Goal: Information Seeking & Learning: Compare options

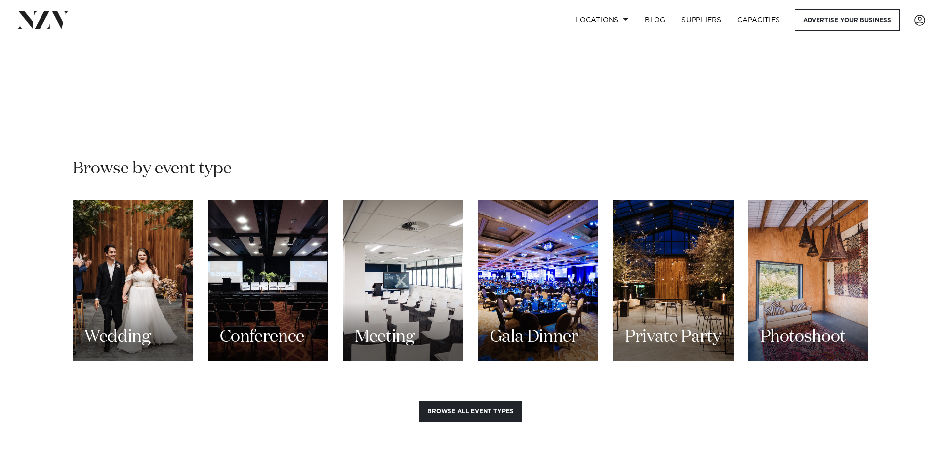
scroll to position [840, 0]
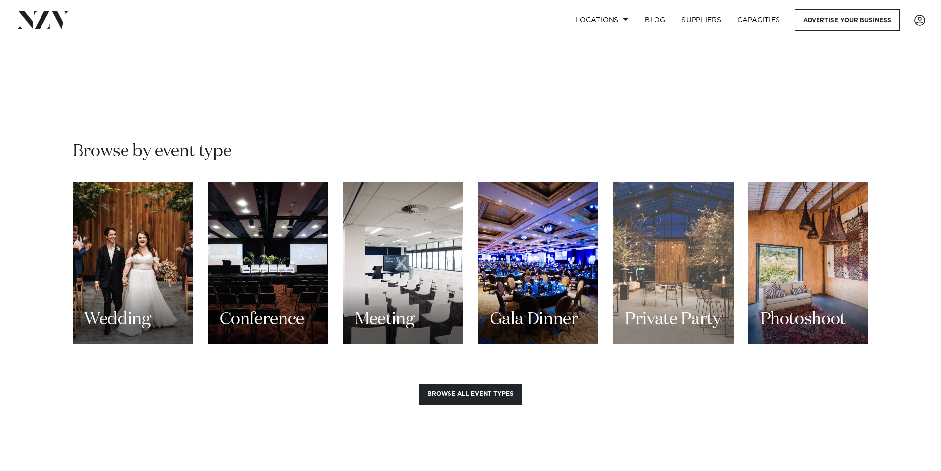
click at [666, 287] on div "Private Party" at bounding box center [673, 263] width 121 height 162
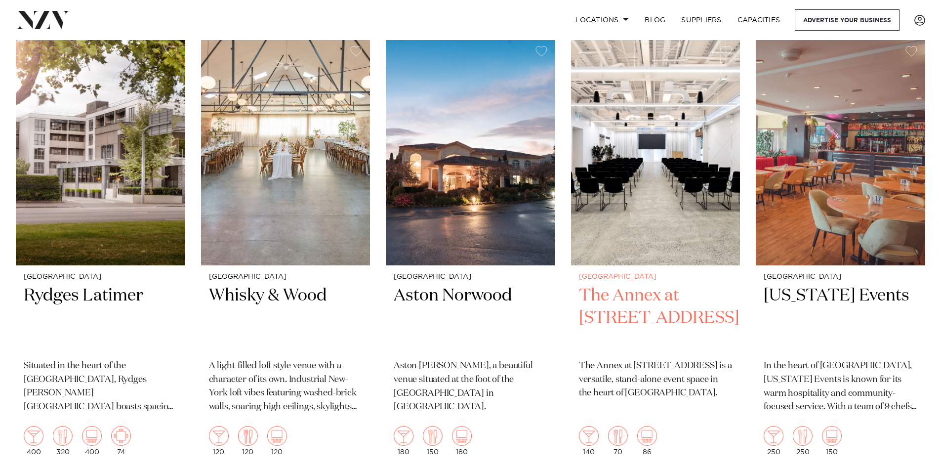
scroll to position [790, 0]
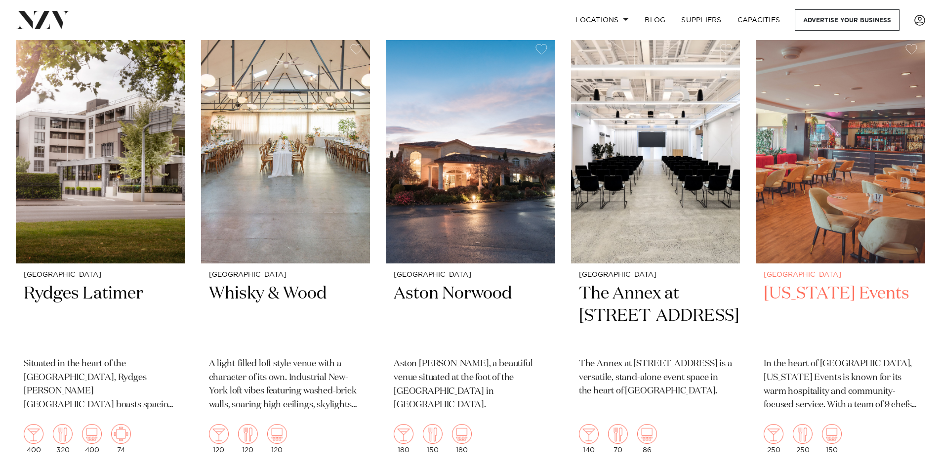
click at [823, 283] on h2 "[US_STATE] Events" at bounding box center [841, 316] width 154 height 67
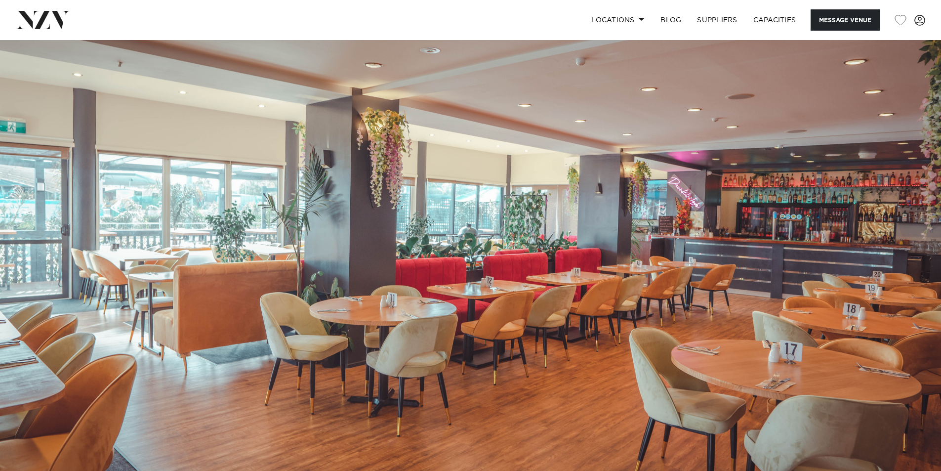
click at [878, 304] on img at bounding box center [470, 260] width 941 height 441
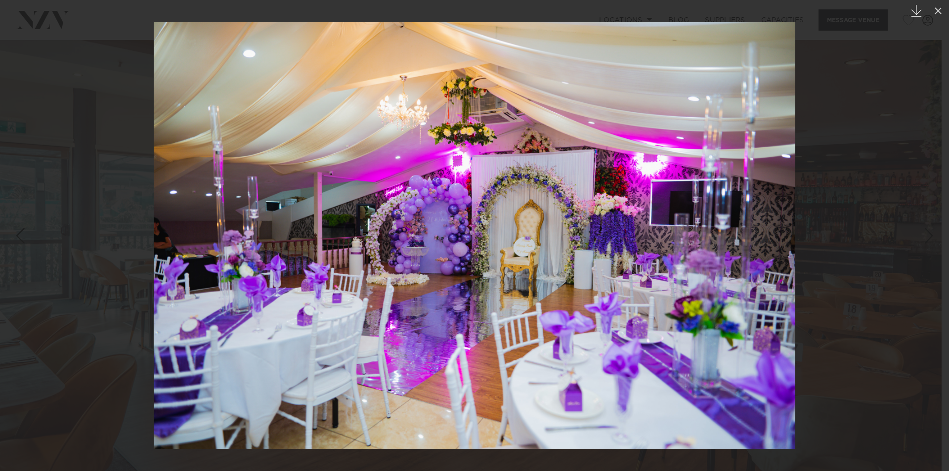
click at [916, 9] on icon "Created with Sketch." at bounding box center [916, 11] width 12 height 12
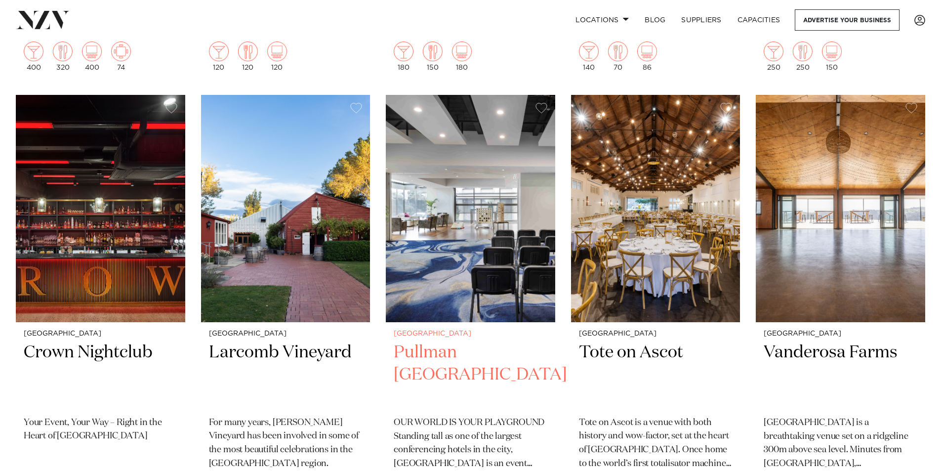
scroll to position [1186, 0]
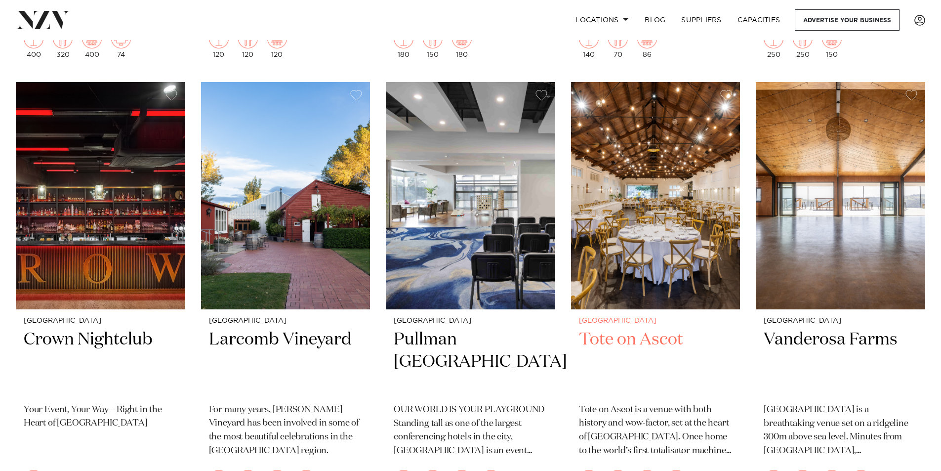
click at [656, 270] on img at bounding box center [655, 195] width 169 height 227
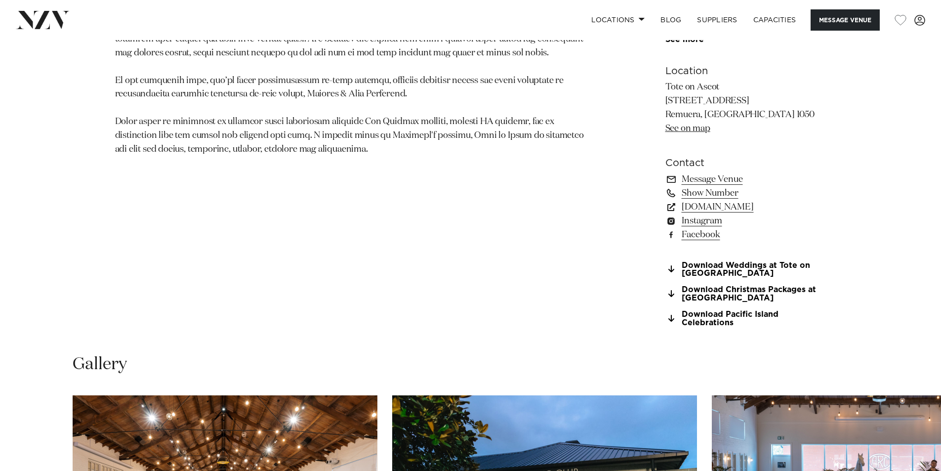
scroll to position [741, 0]
click at [721, 313] on link "Download Pacific Island Celebrations" at bounding box center [745, 318] width 161 height 17
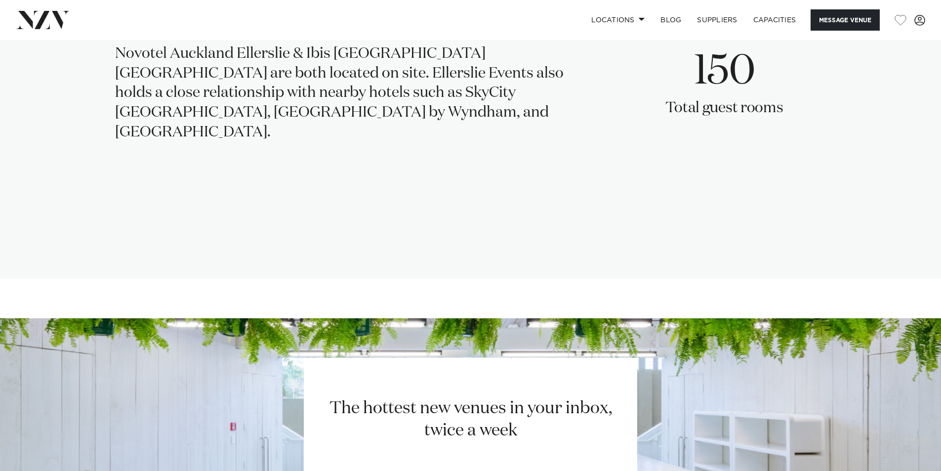
scroll to position [1595, 0]
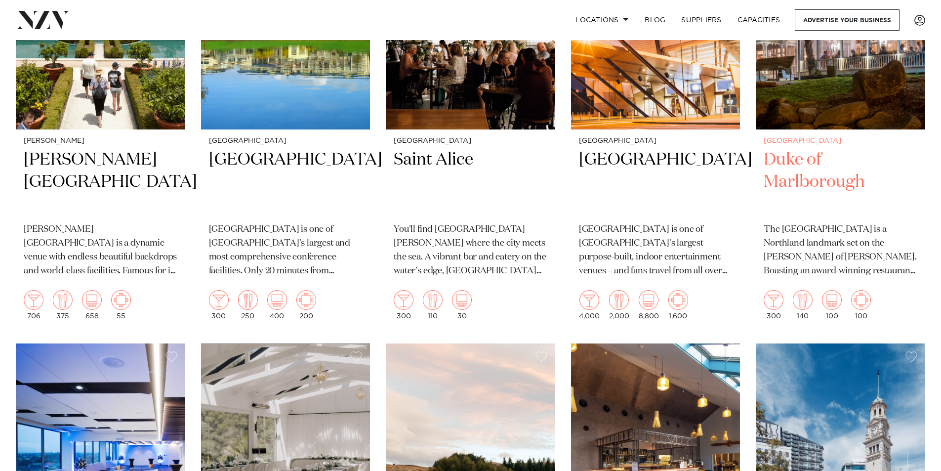
scroll to position [5583, 0]
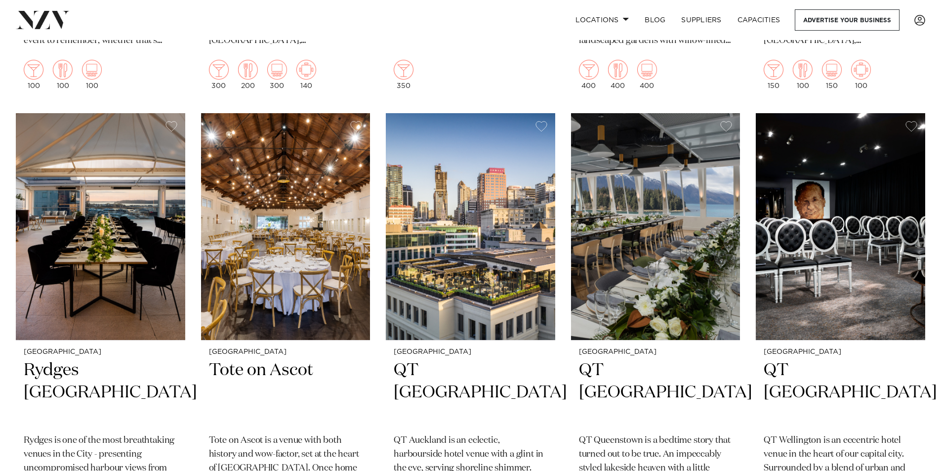
scroll to position [494, 0]
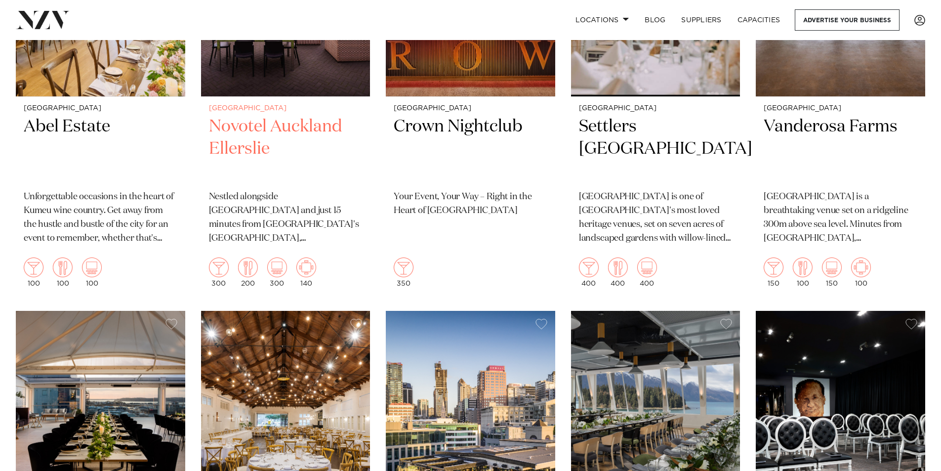
click at [291, 129] on h2 "Novotel Auckland Ellerslie" at bounding box center [286, 149] width 154 height 67
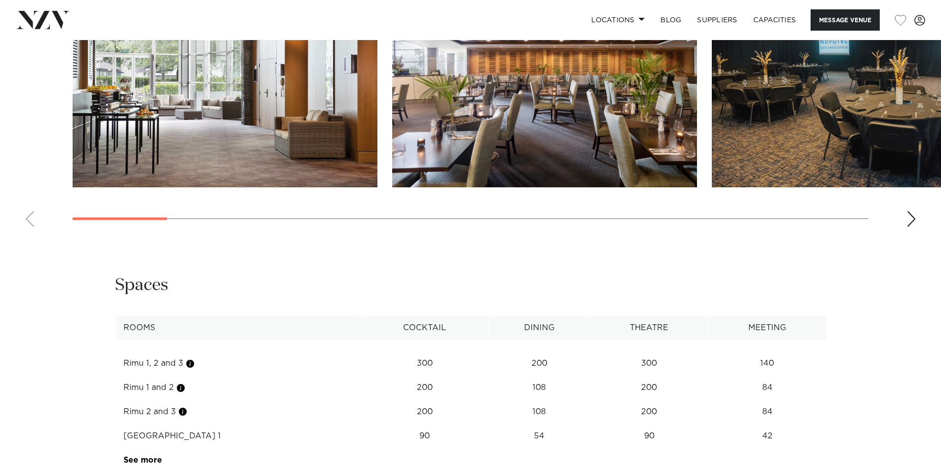
scroll to position [1087, 0]
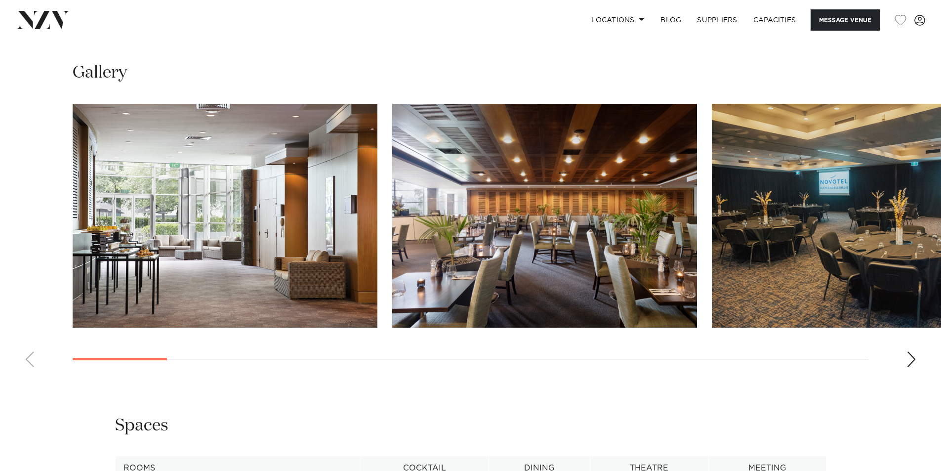
click at [912, 351] on div "Next slide" at bounding box center [912, 359] width 10 height 16
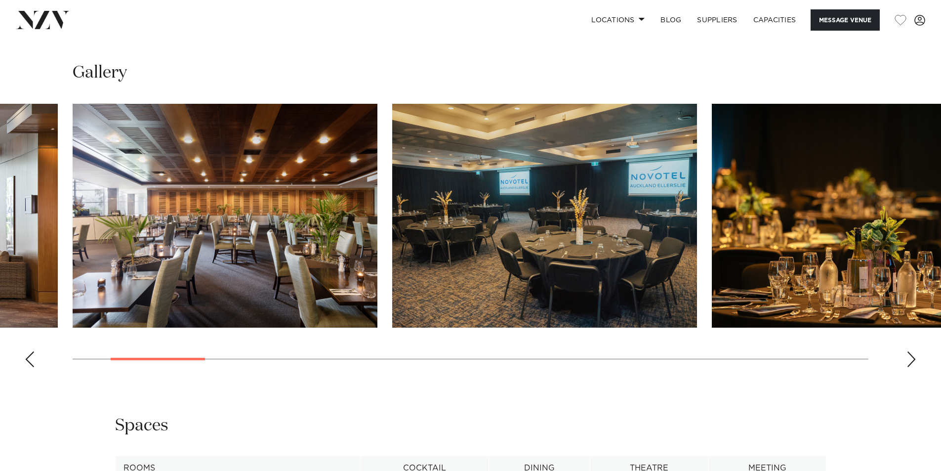
click at [912, 351] on div "Next slide" at bounding box center [912, 359] width 10 height 16
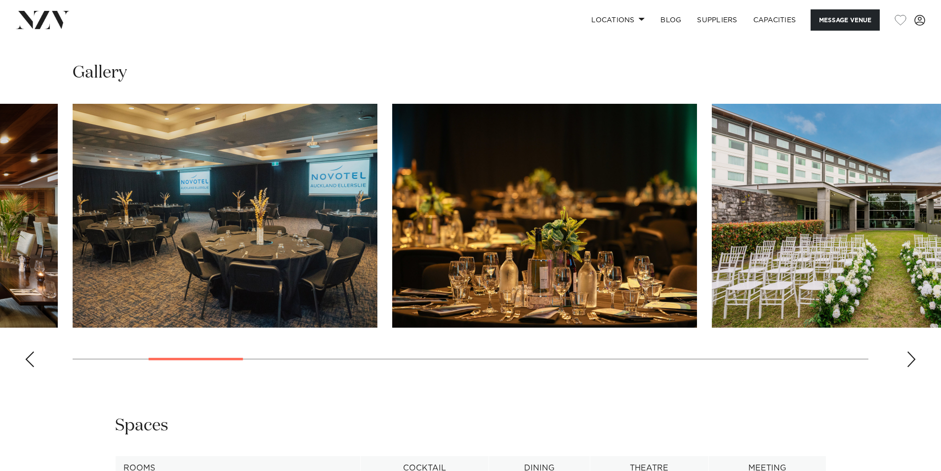
click at [912, 351] on div "Next slide" at bounding box center [912, 359] width 10 height 16
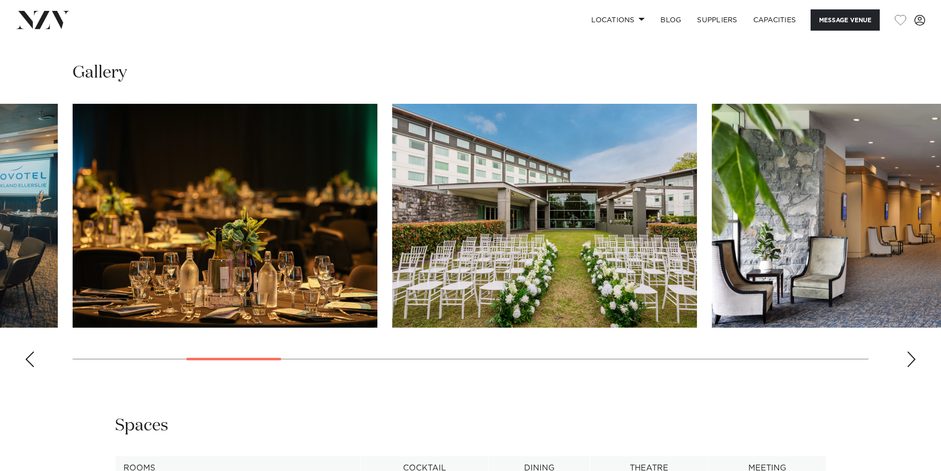
click at [912, 351] on div "Next slide" at bounding box center [912, 359] width 10 height 16
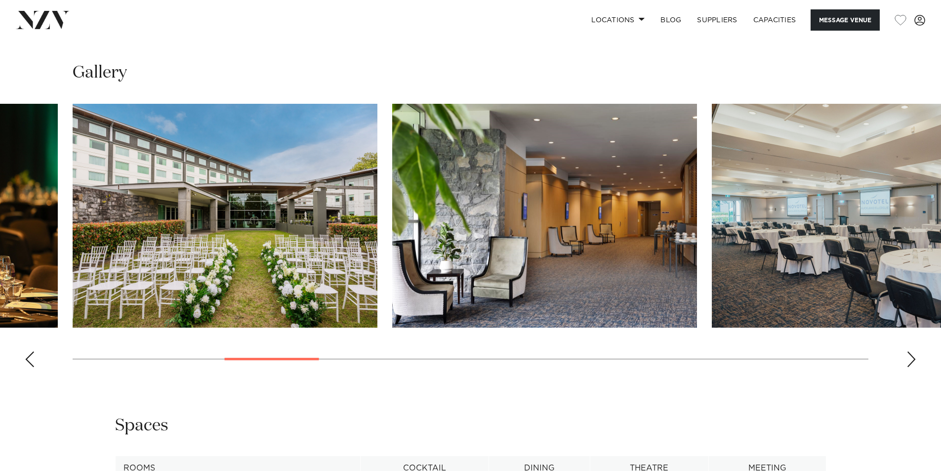
click at [912, 351] on div "Next slide" at bounding box center [912, 359] width 10 height 16
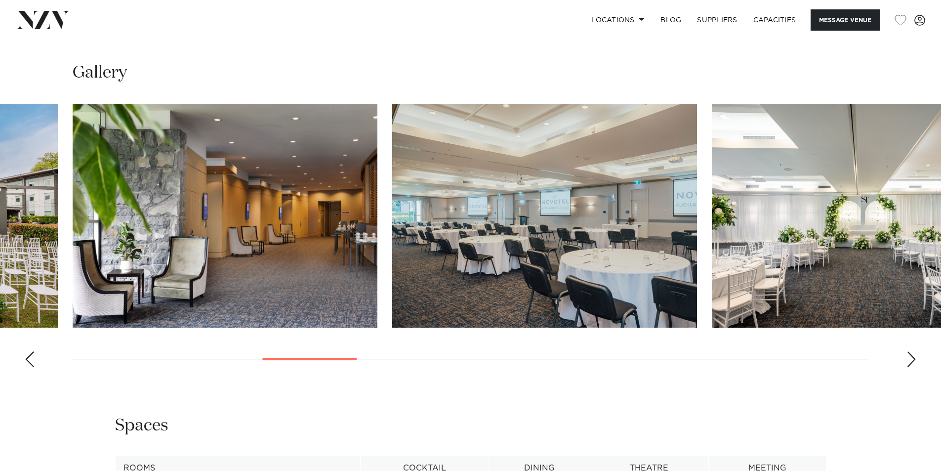
click at [912, 351] on div "Next slide" at bounding box center [912, 359] width 10 height 16
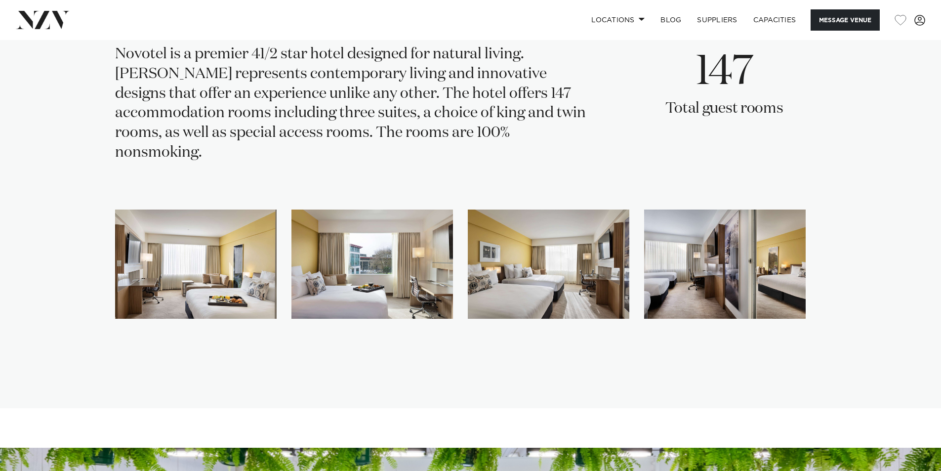
scroll to position [2082, 0]
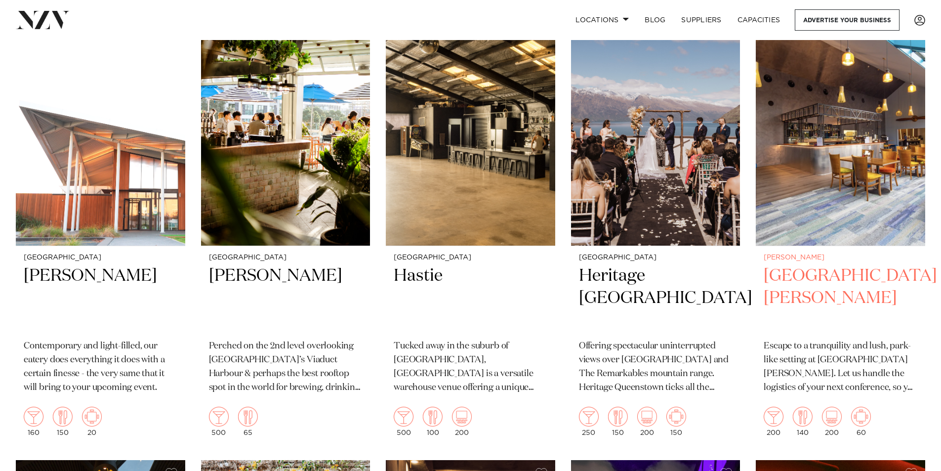
scroll to position [3458, 0]
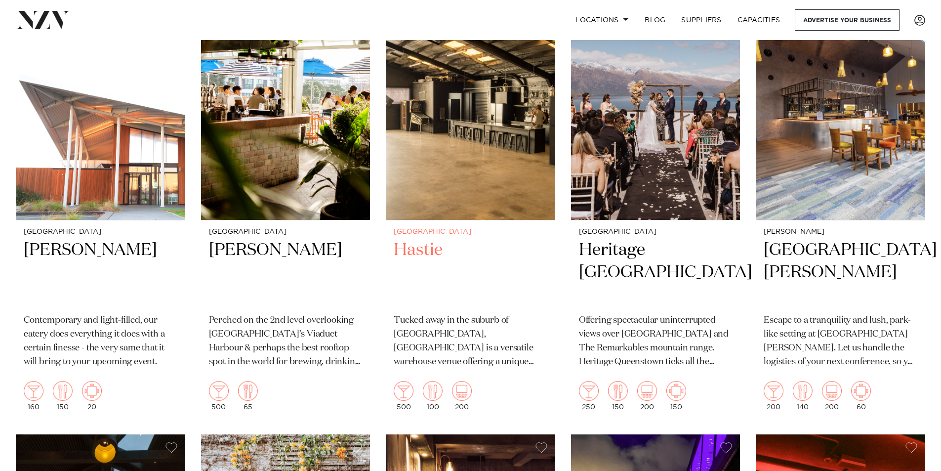
click at [462, 335] on p "Tucked away in the suburb of [GEOGRAPHIC_DATA], [GEOGRAPHIC_DATA] is a versatil…" at bounding box center [471, 341] width 154 height 55
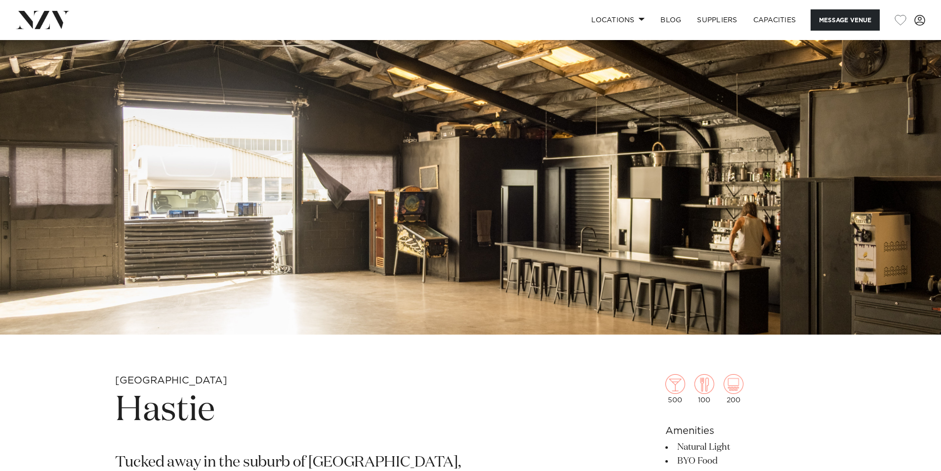
scroll to position [148, 0]
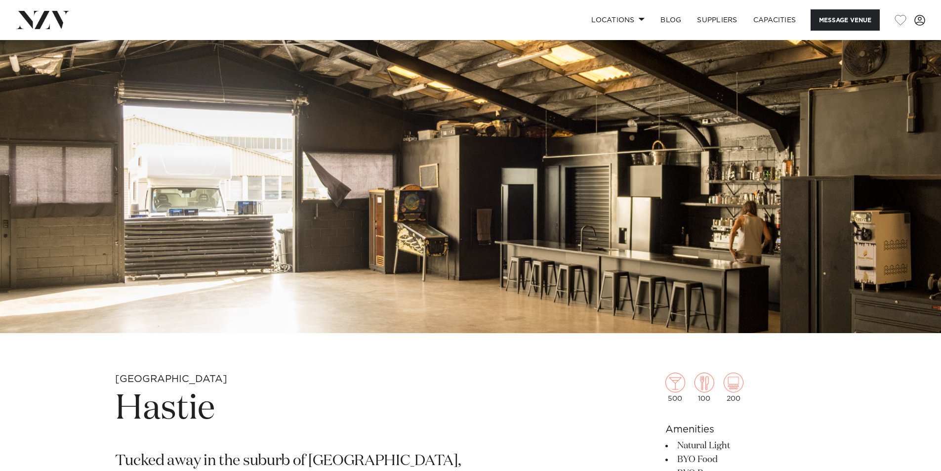
click at [695, 236] on img at bounding box center [470, 112] width 941 height 441
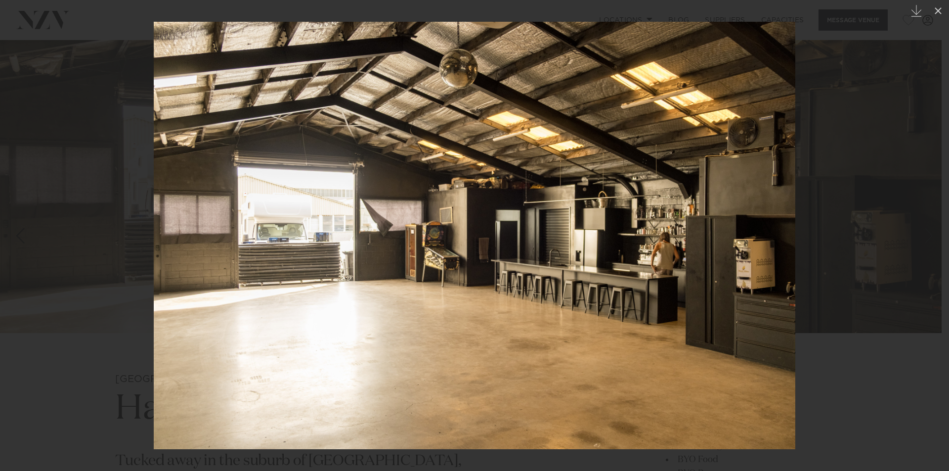
click at [803, 296] on div at bounding box center [474, 235] width 949 height 471
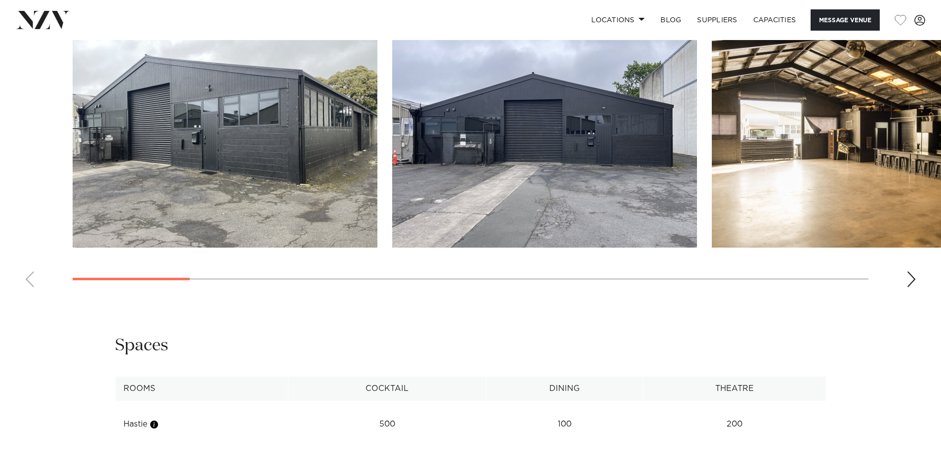
scroll to position [939, 0]
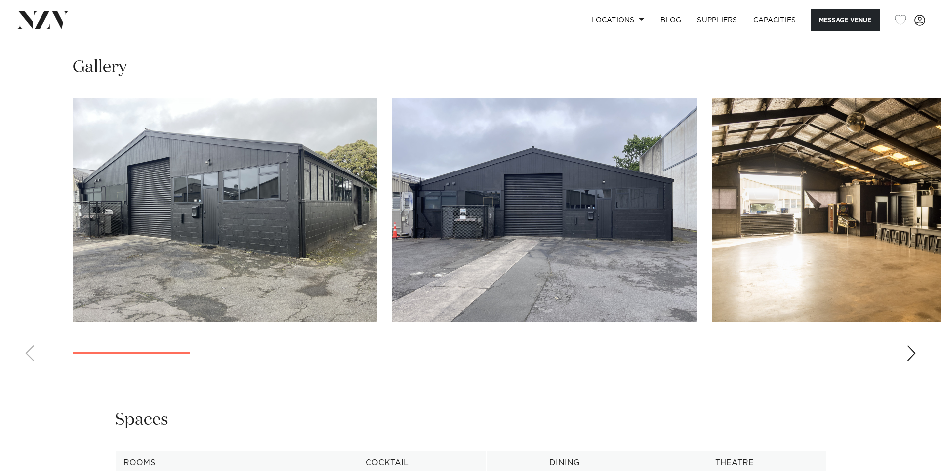
click at [804, 301] on img "3 / 17" at bounding box center [864, 210] width 305 height 224
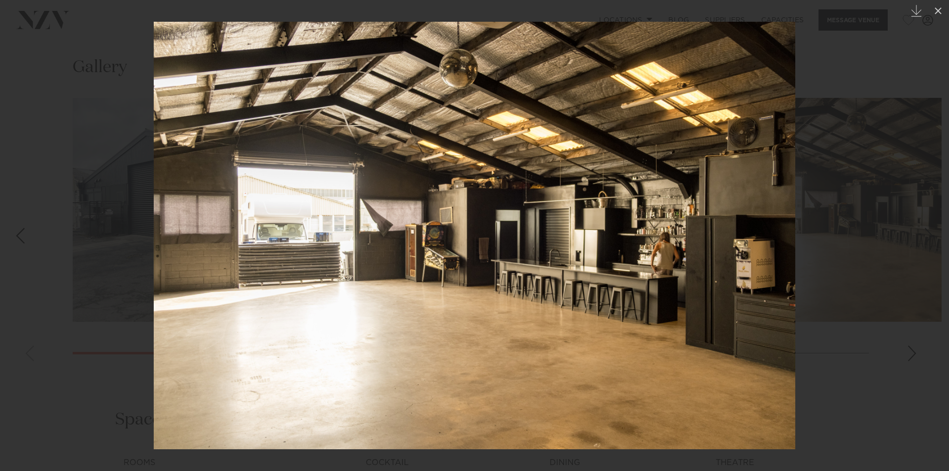
click at [776, 290] on img at bounding box center [474, 235] width 641 height 427
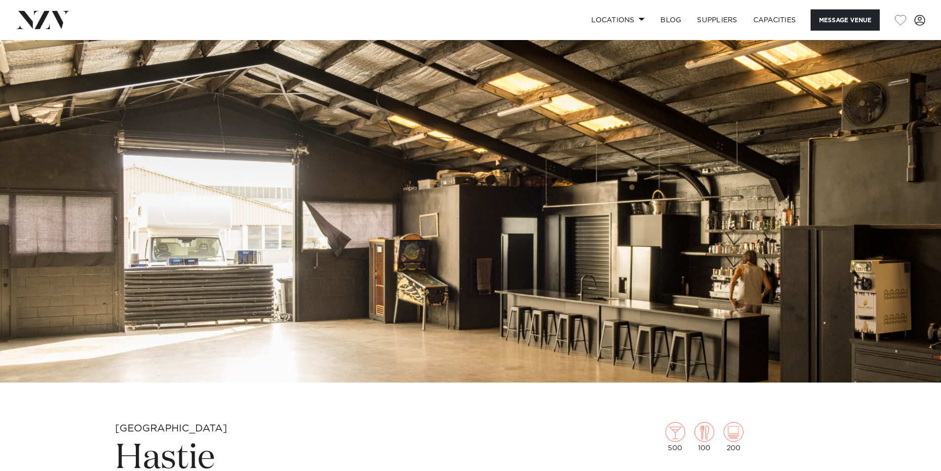
scroll to position [148, 0]
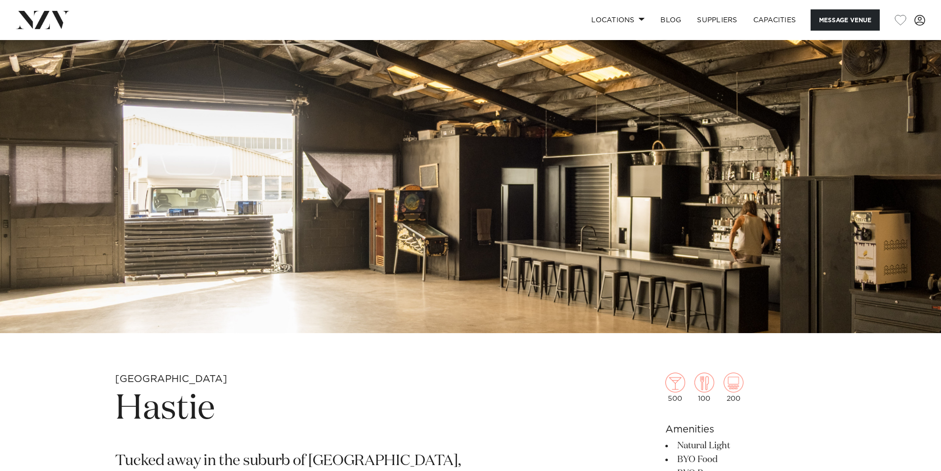
click at [825, 197] on img at bounding box center [470, 112] width 941 height 441
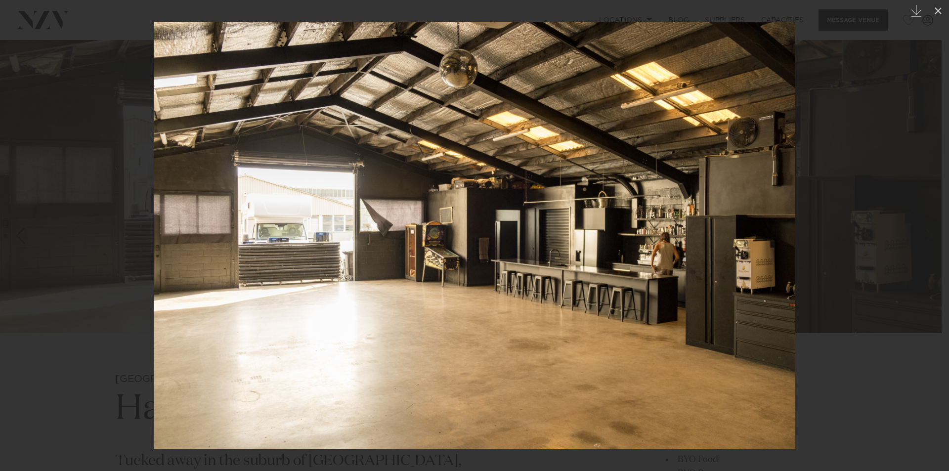
click at [801, 263] on div at bounding box center [474, 235] width 949 height 471
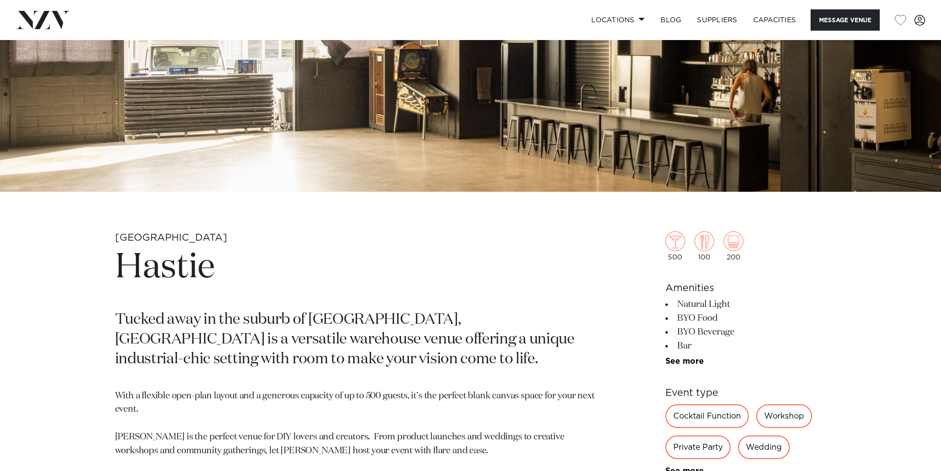
scroll to position [198, 0]
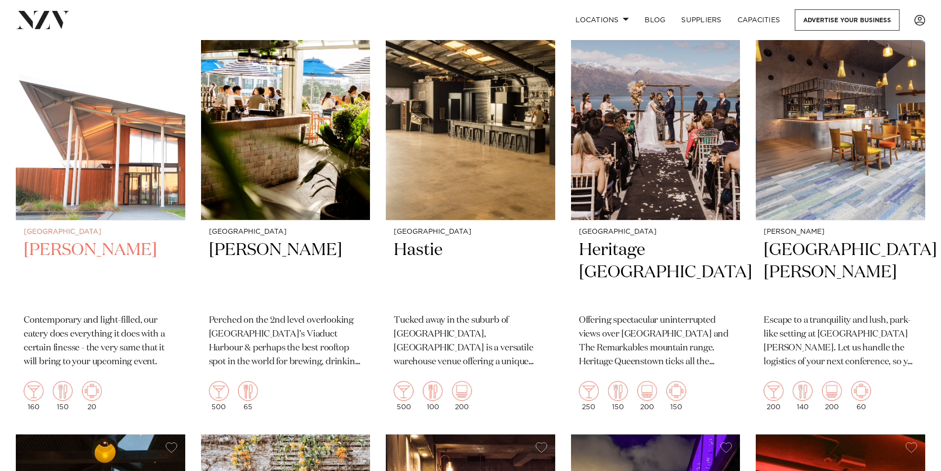
click at [132, 210] on img at bounding box center [100, 106] width 169 height 227
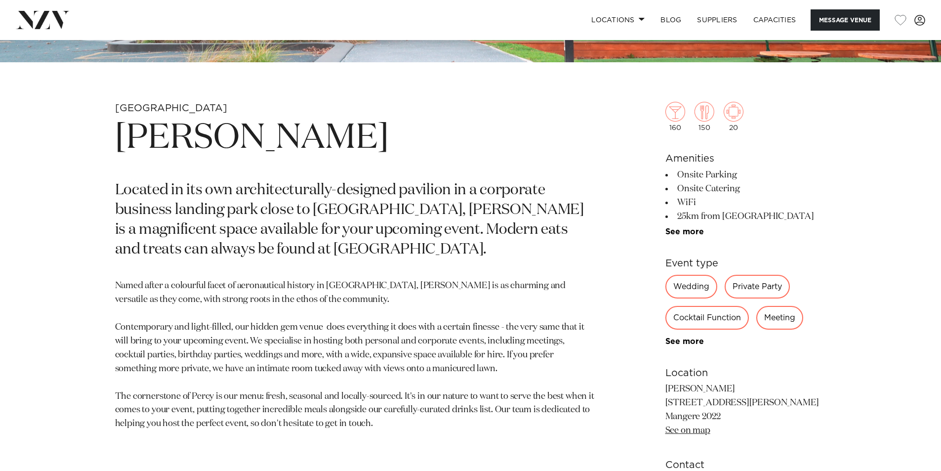
scroll to position [296, 0]
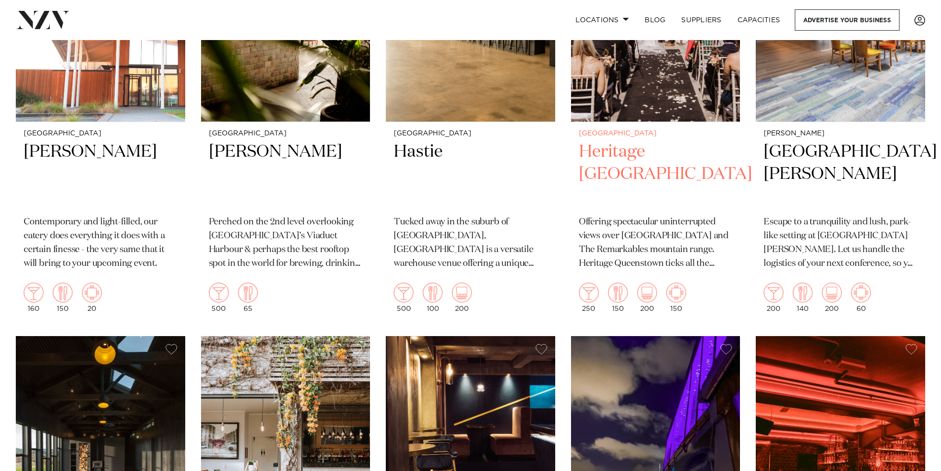
scroll to position [3557, 0]
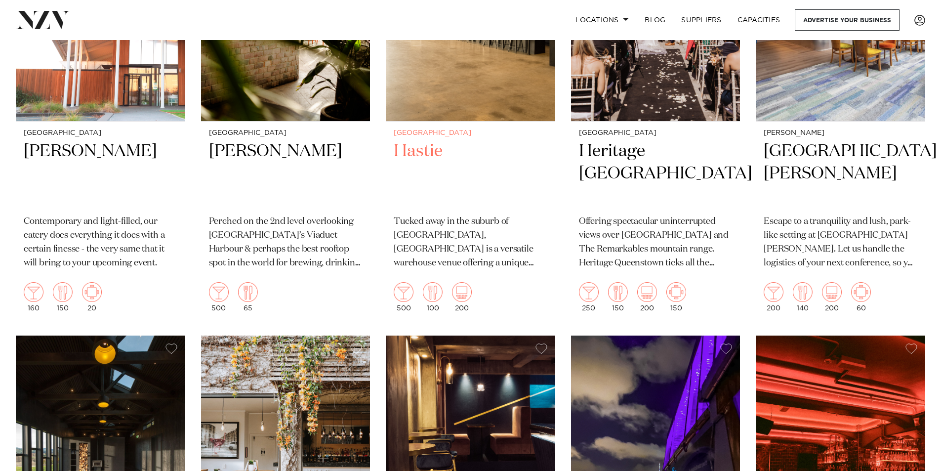
click at [464, 87] on img at bounding box center [470, 7] width 169 height 227
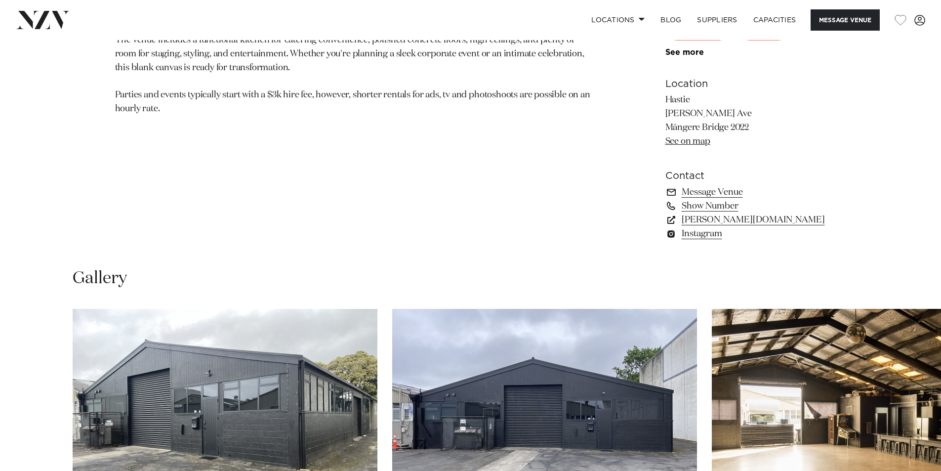
scroll to position [642, 0]
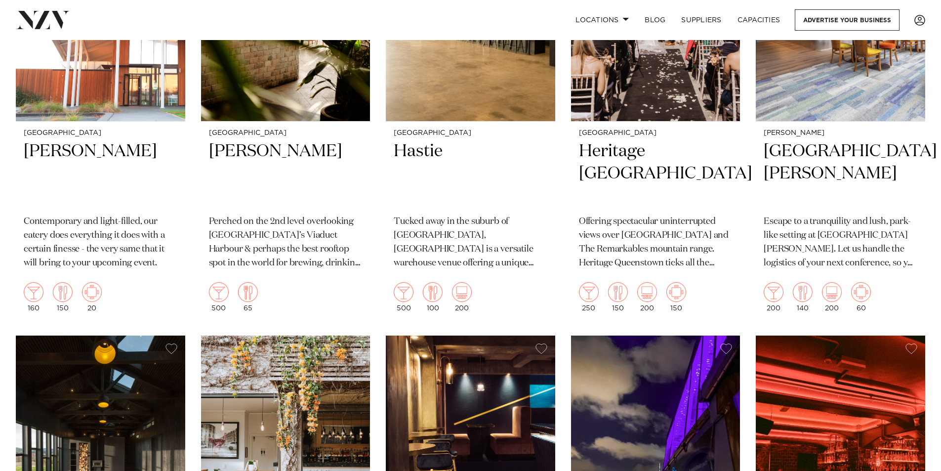
scroll to position [3508, 0]
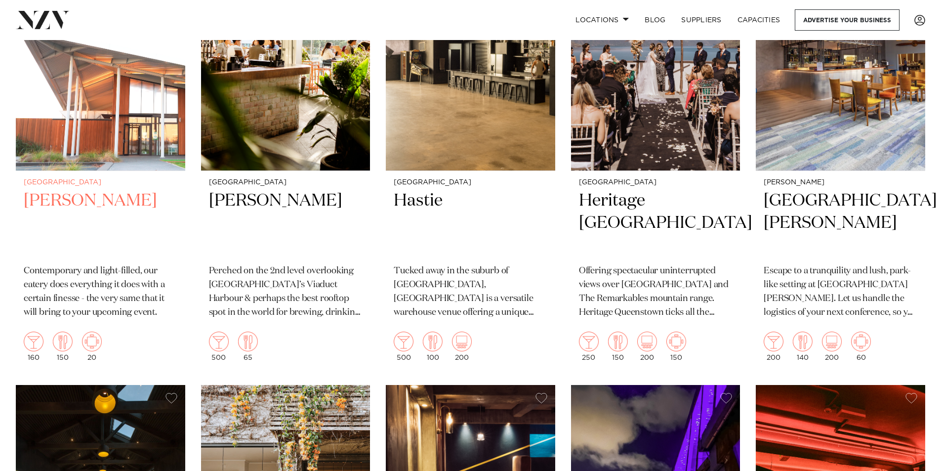
click at [106, 281] on p "Contemporary and light-filled, our eatery does everything it does with a certai…" at bounding box center [101, 291] width 154 height 55
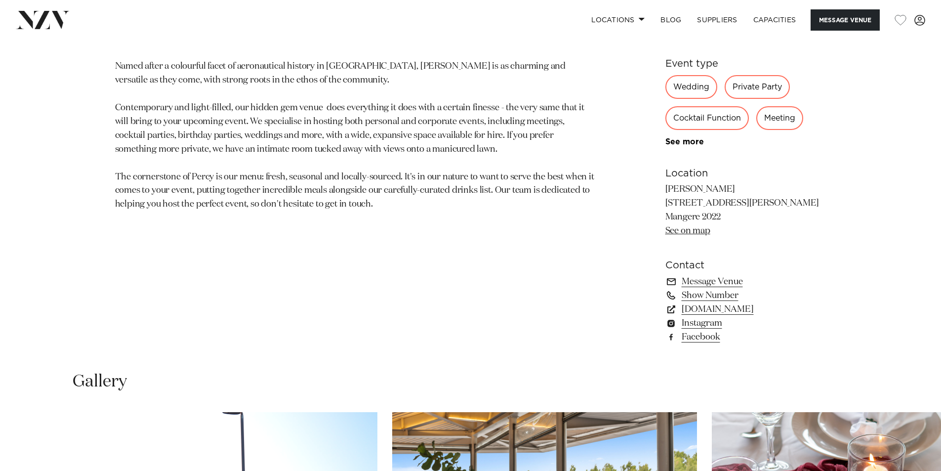
scroll to position [642, 0]
